Goal: Task Accomplishment & Management: Use online tool/utility

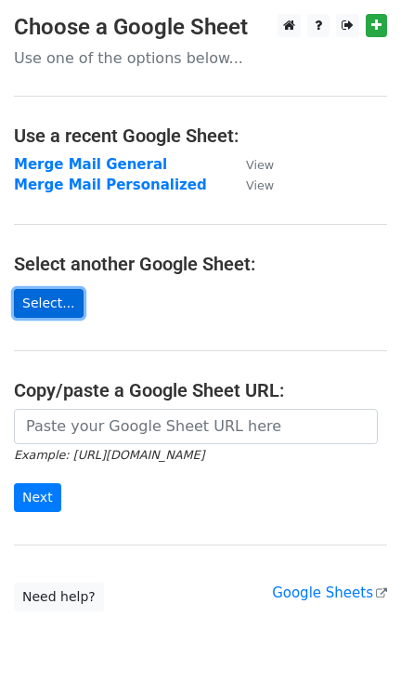
click at [56, 302] on link "Select..." at bounding box center [49, 303] width 70 height 29
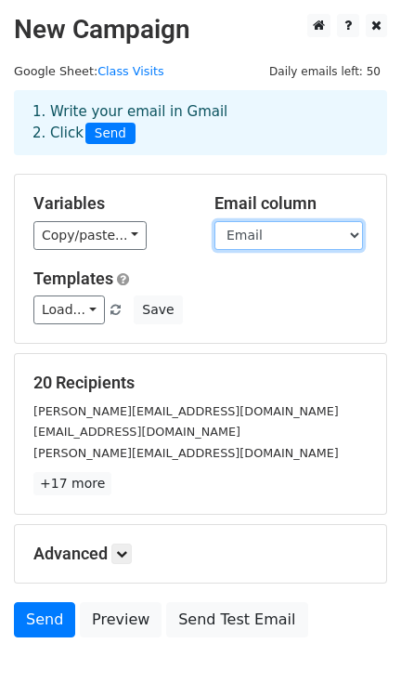
click at [281, 241] on select "Last Name Class Email" at bounding box center [289, 235] width 149 height 29
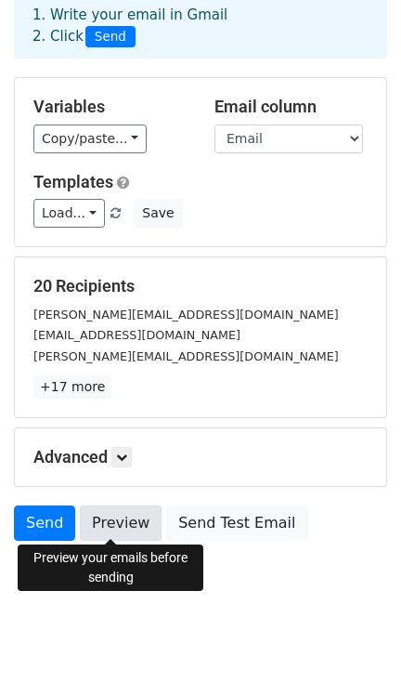
click at [112, 518] on link "Preview" at bounding box center [121, 523] width 82 height 35
click at [112, 507] on link "Preview" at bounding box center [121, 523] width 82 height 35
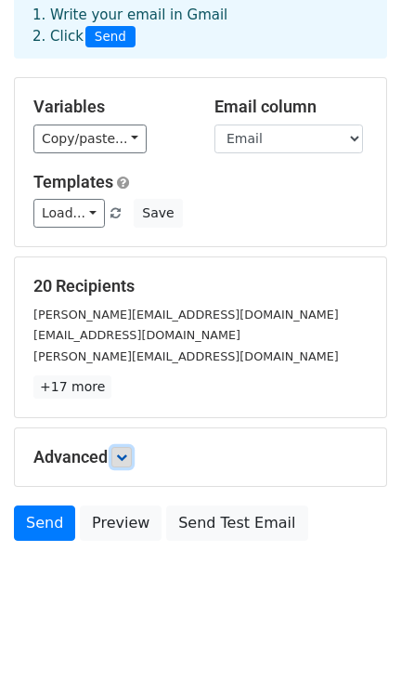
click at [132, 453] on link at bounding box center [122, 457] width 20 height 20
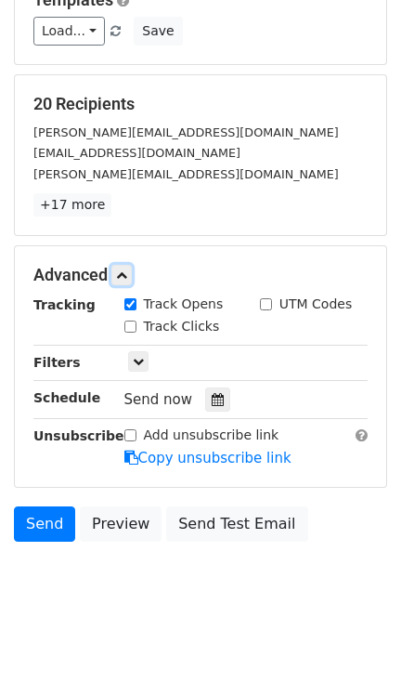
scroll to position [278, 0]
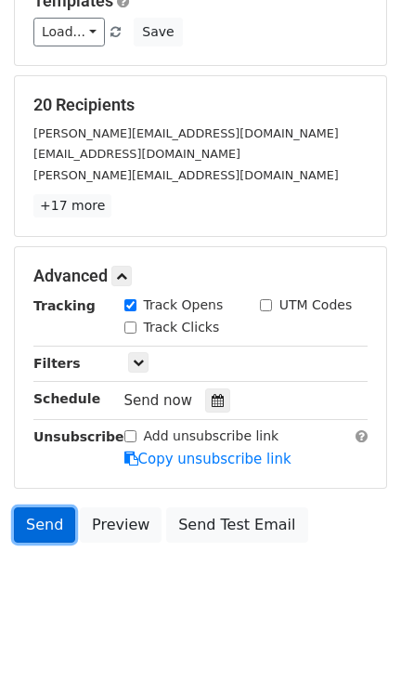
click at [44, 521] on link "Send" at bounding box center [44, 524] width 61 height 35
